Goal: Check status: Check status

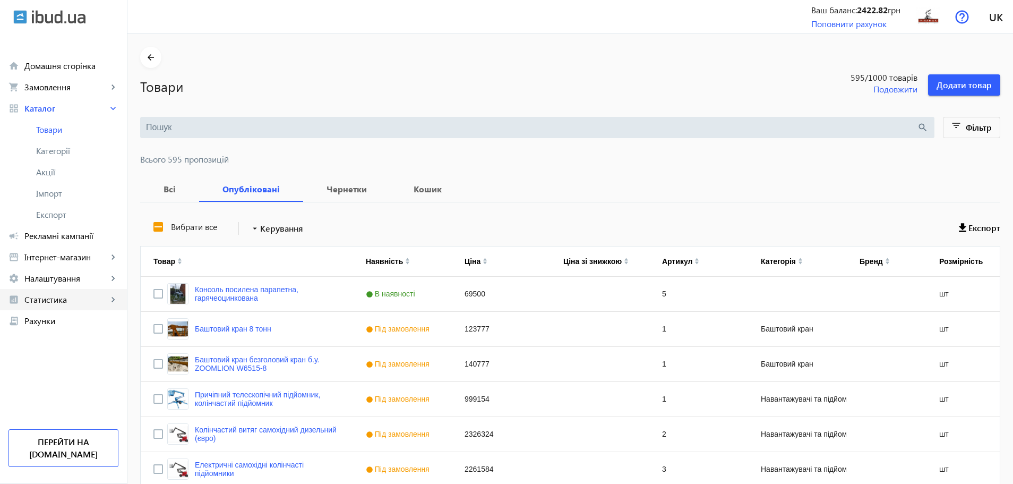
click at [51, 303] on span "Статистика" at bounding box center [65, 299] width 83 height 11
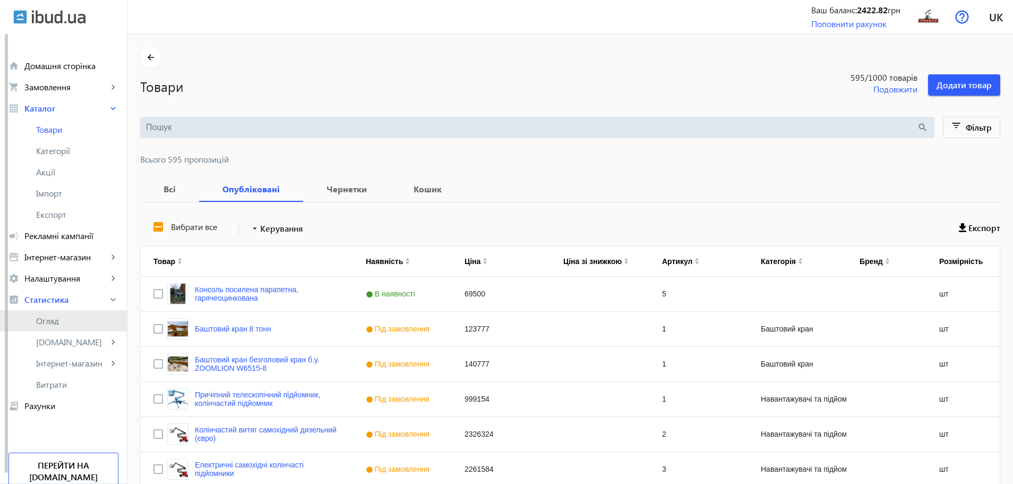
click at [47, 321] on span "Огляд" at bounding box center [77, 320] width 82 height 11
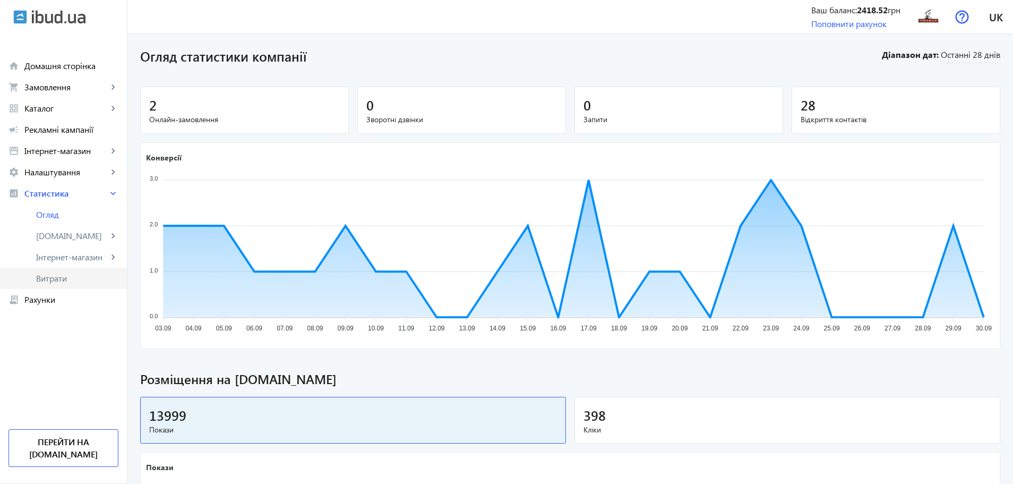
click at [50, 285] on link "Витрати" at bounding box center [63, 278] width 127 height 21
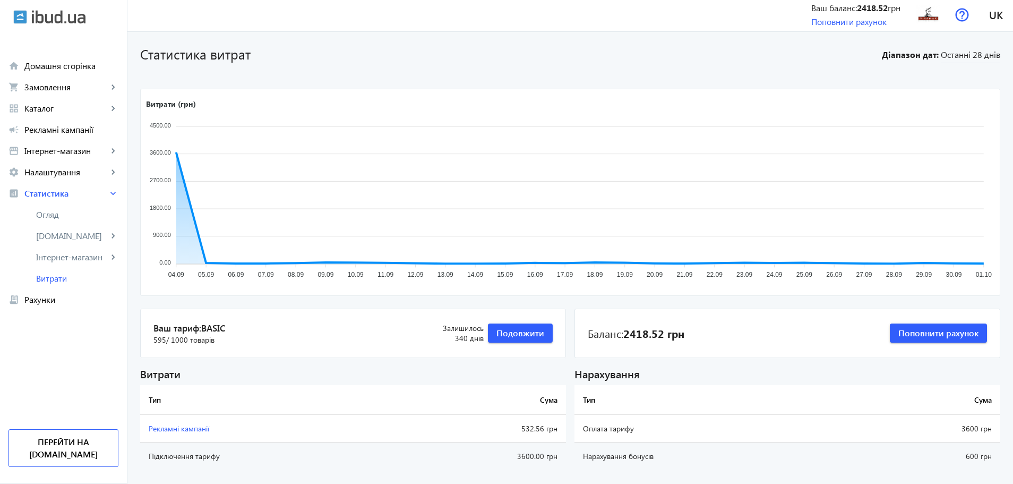
scroll to position [29, 0]
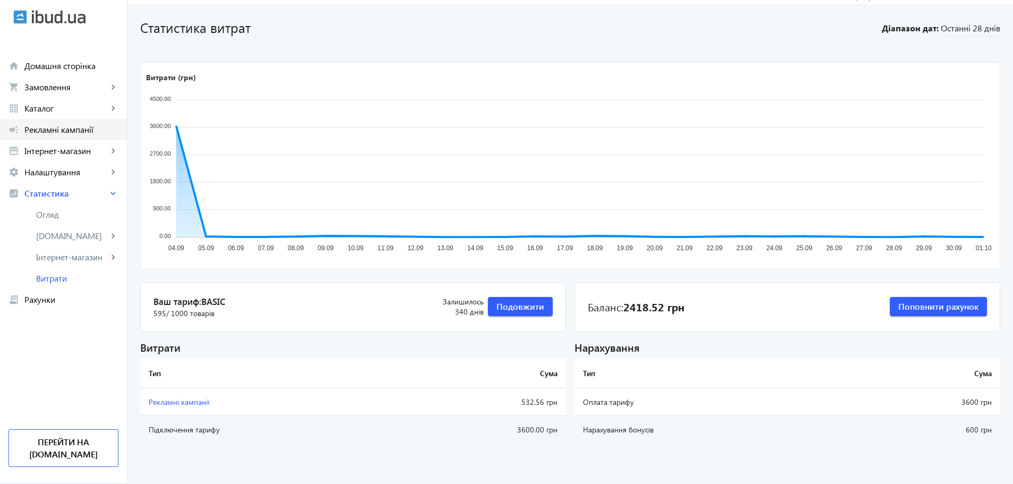
click at [67, 123] on link "campaign Рекламні кампанії" at bounding box center [63, 129] width 127 height 21
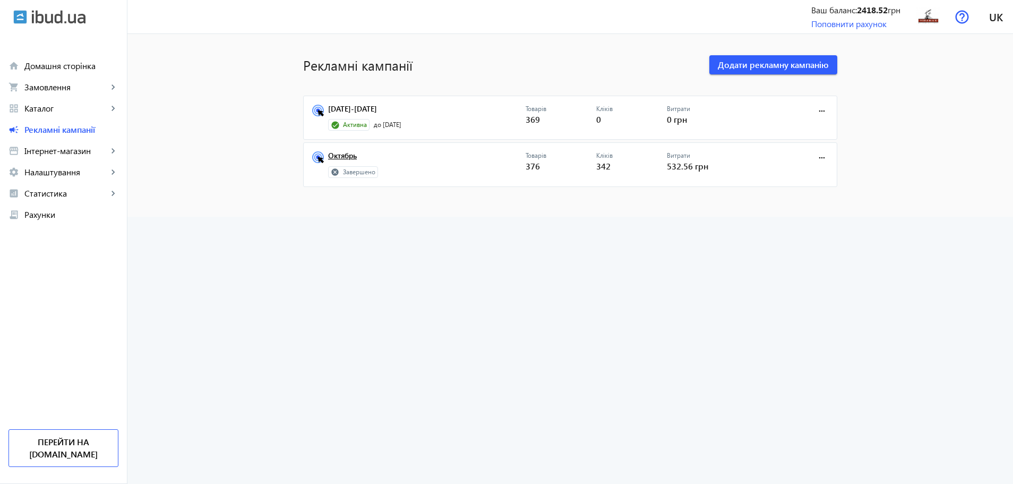
click at [347, 155] on link "Октябрь" at bounding box center [427, 158] width 198 height 15
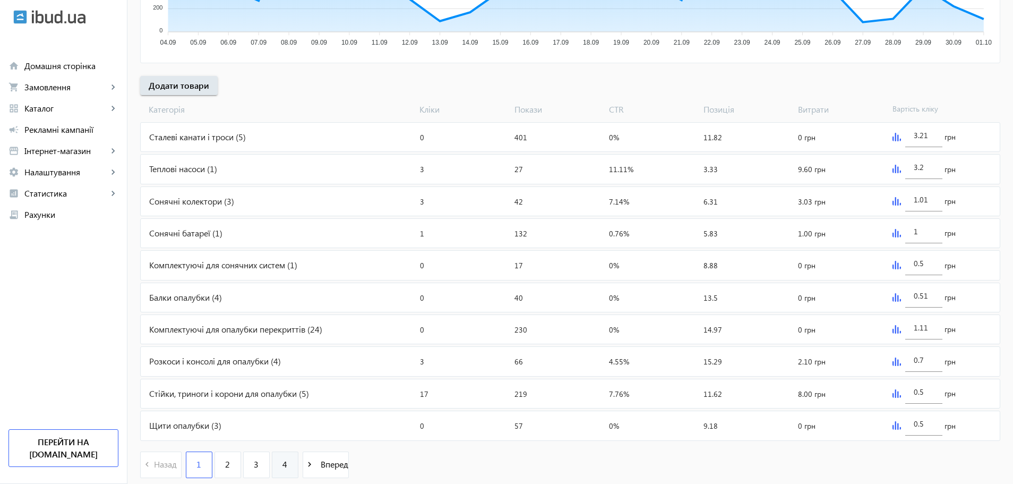
scroll to position [312, 0]
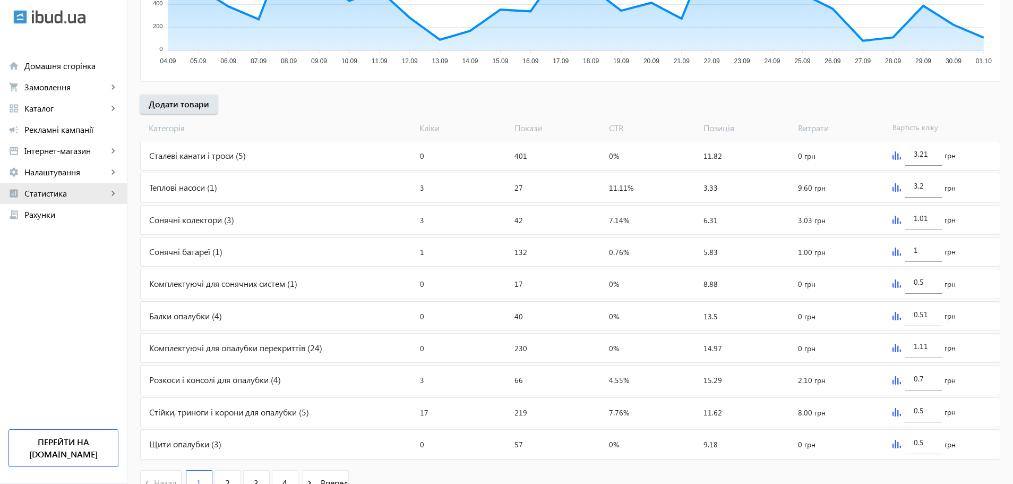
click at [65, 196] on span "Статистика" at bounding box center [65, 193] width 83 height 11
click at [56, 210] on span "Огляд" at bounding box center [77, 214] width 82 height 11
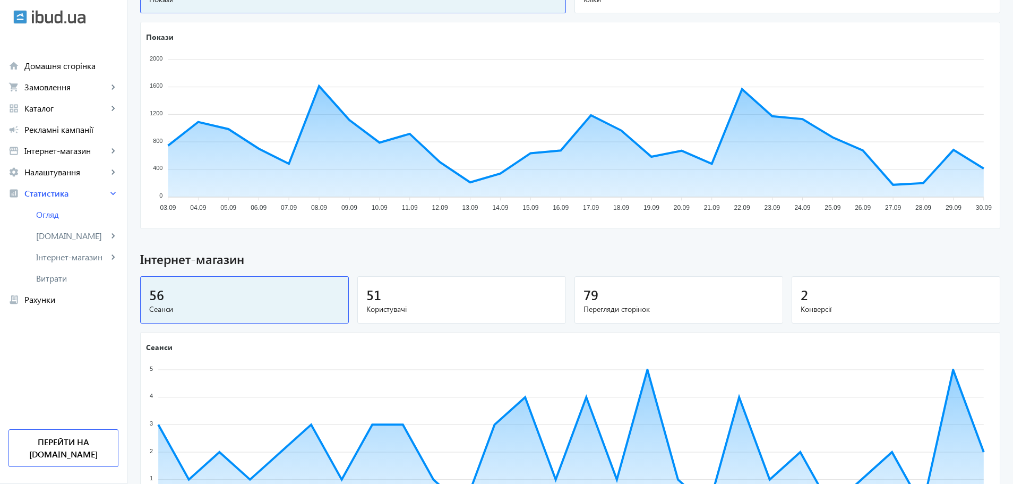
scroll to position [390, 0]
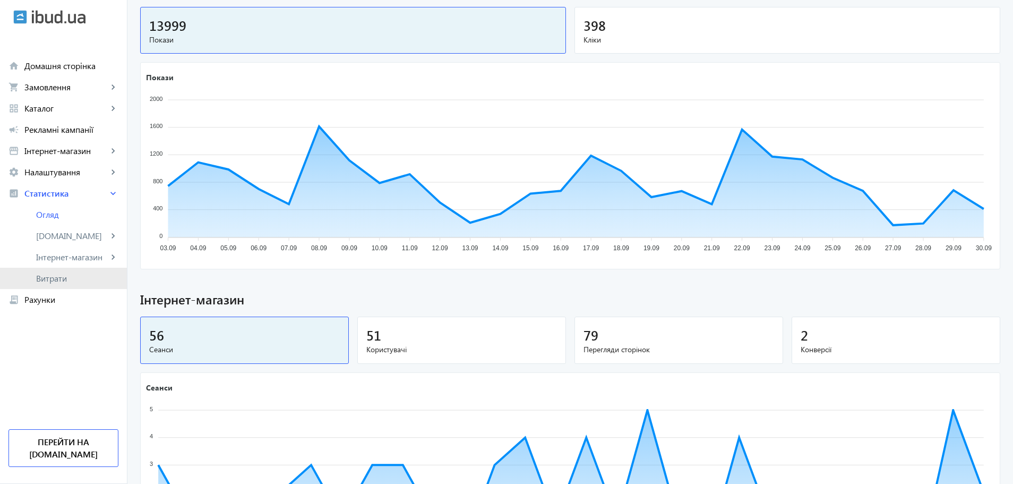
click at [74, 283] on span "Витрати" at bounding box center [77, 278] width 82 height 11
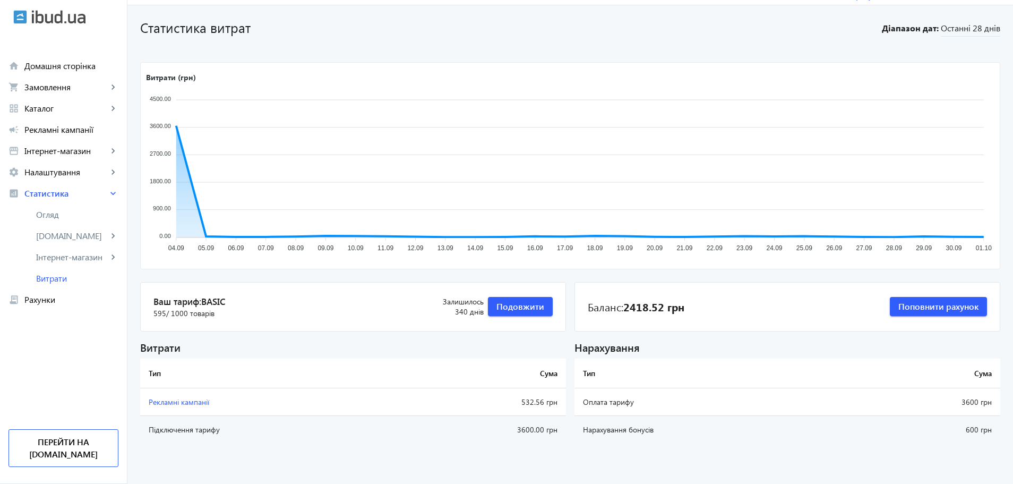
scroll to position [29, 0]
